Goal: Check status: Check status

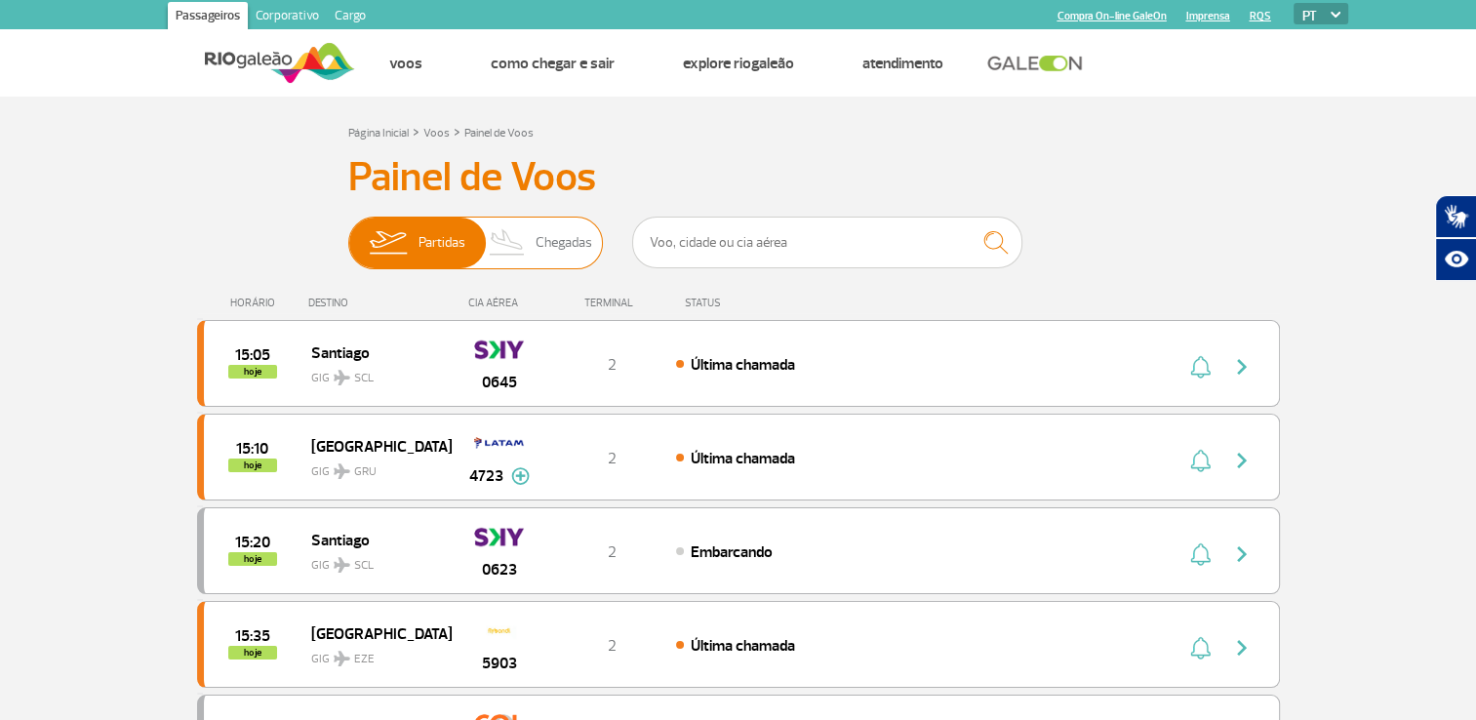
click at [544, 242] on span "Chegadas" at bounding box center [563, 243] width 57 height 51
click at [348, 233] on input "Partidas Chegadas" at bounding box center [348, 233] width 0 height 0
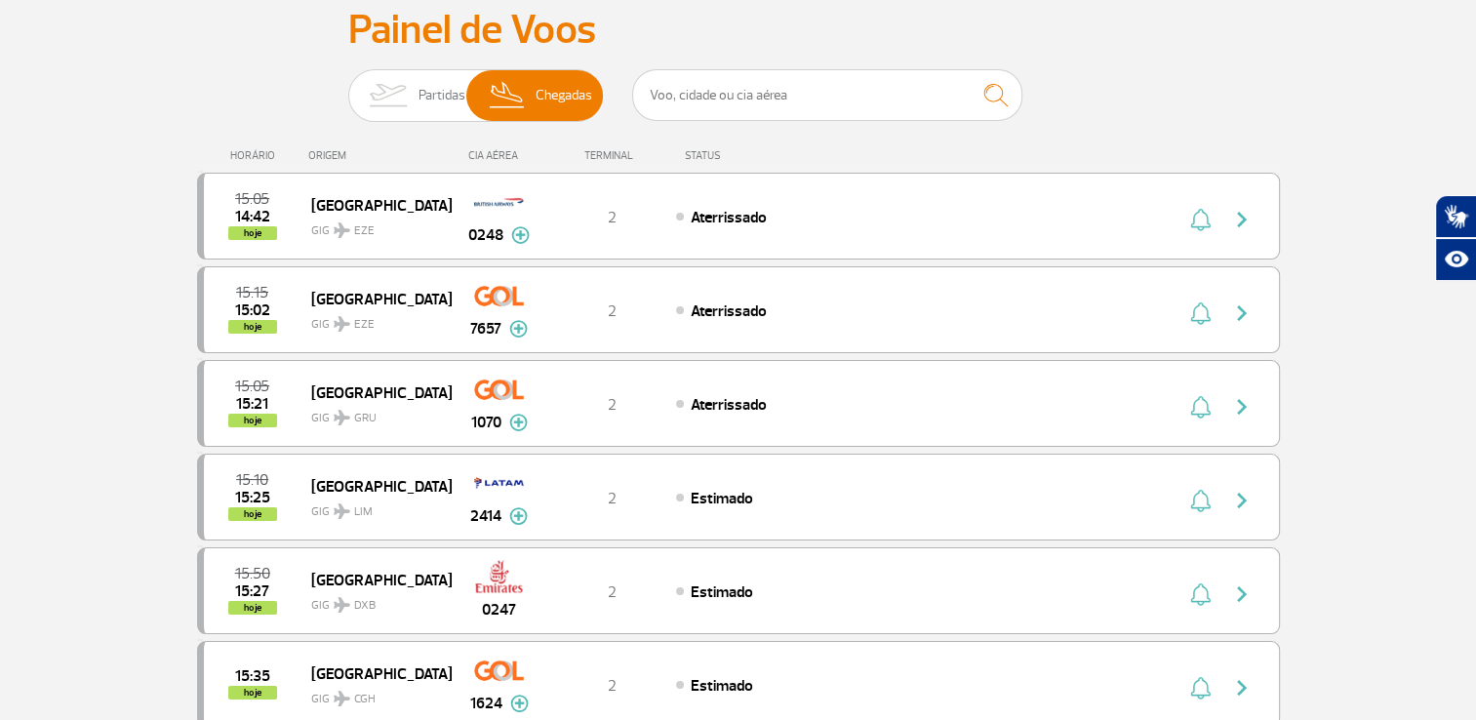
scroll to position [156, 0]
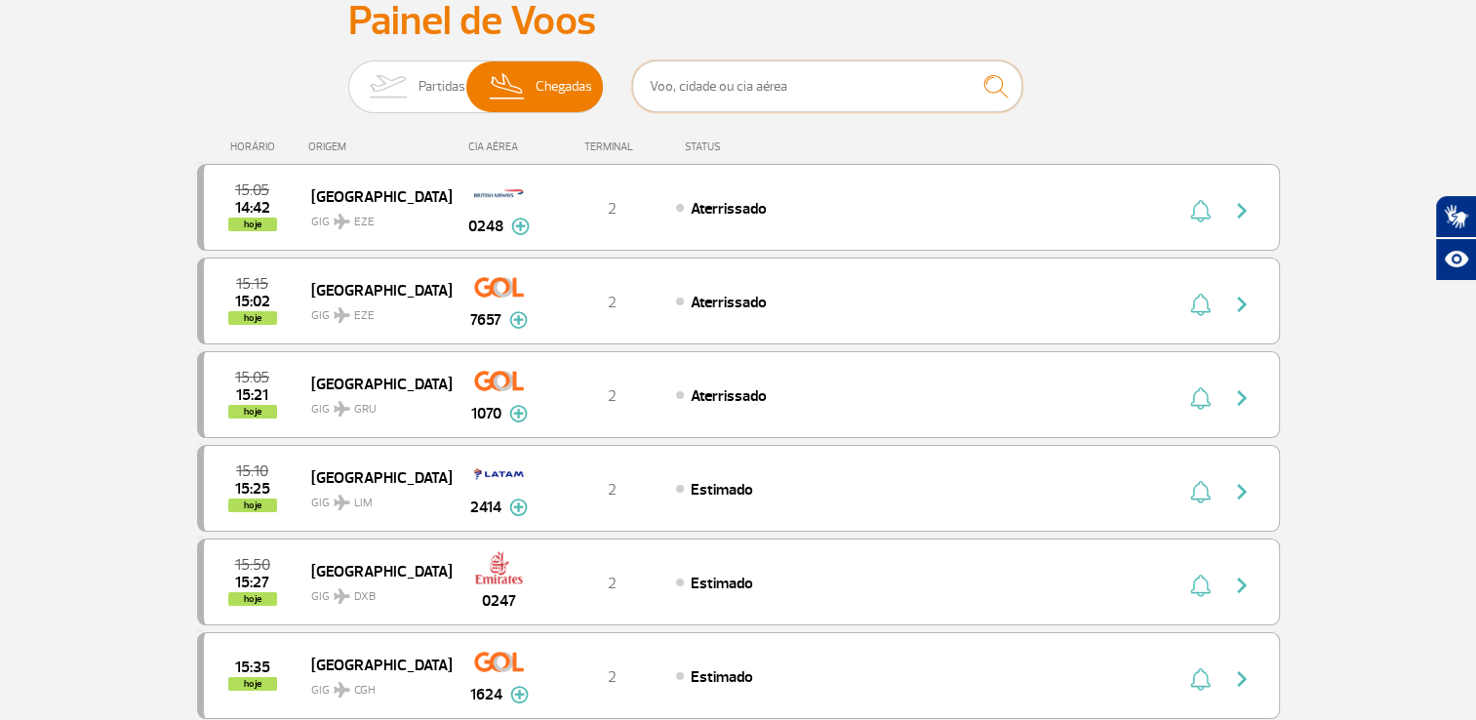
click at [804, 88] on input "text" at bounding box center [827, 86] width 390 height 52
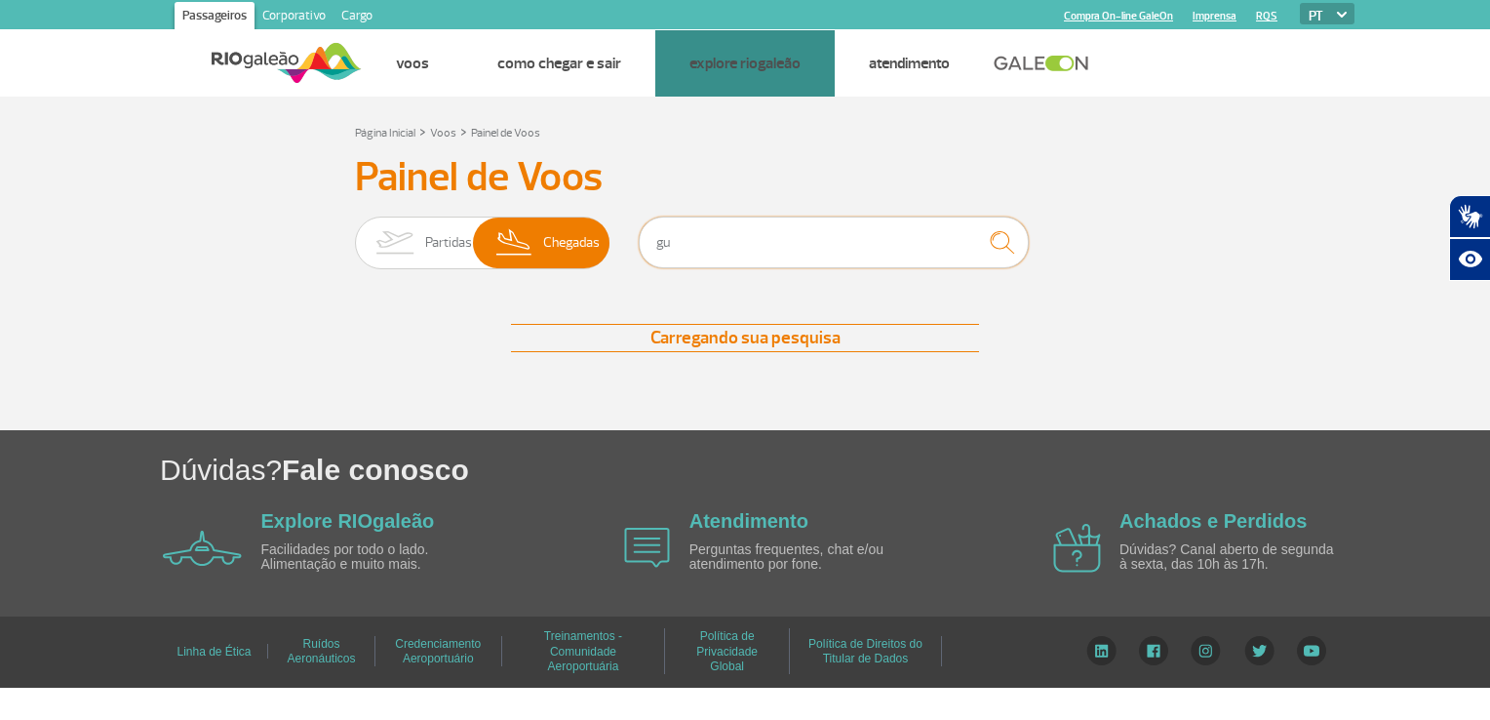
type input "g"
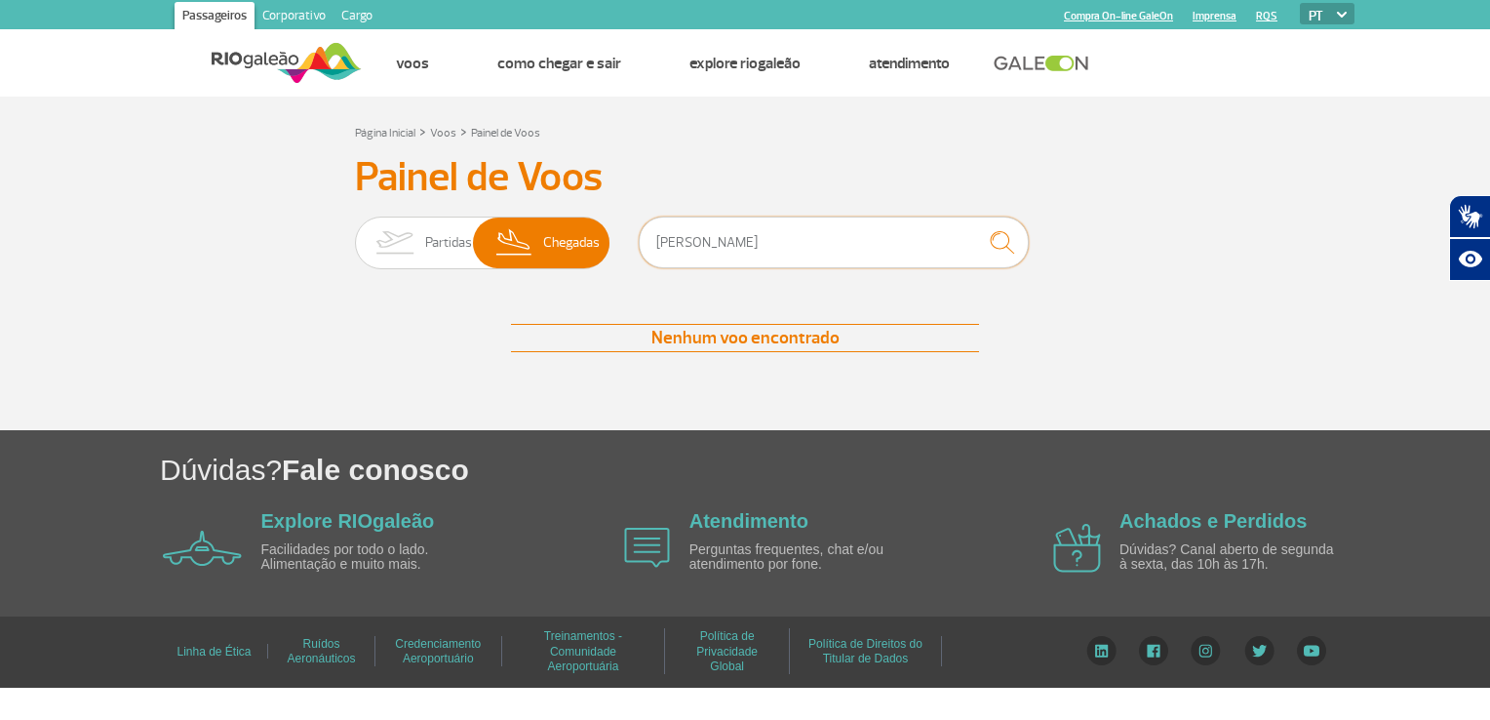
type input "[GEOGRAPHIC_DATA]"
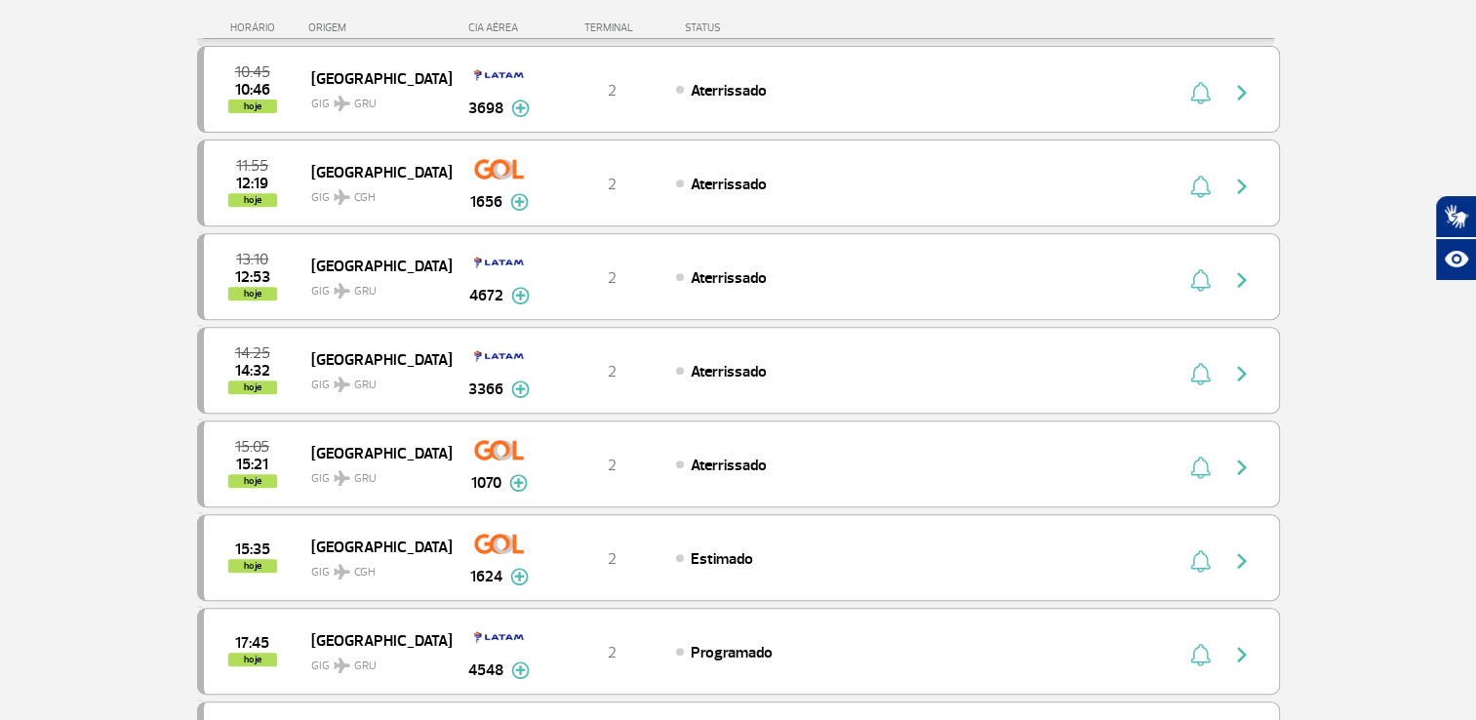
scroll to position [767, 0]
